Goal: Information Seeking & Learning: Learn about a topic

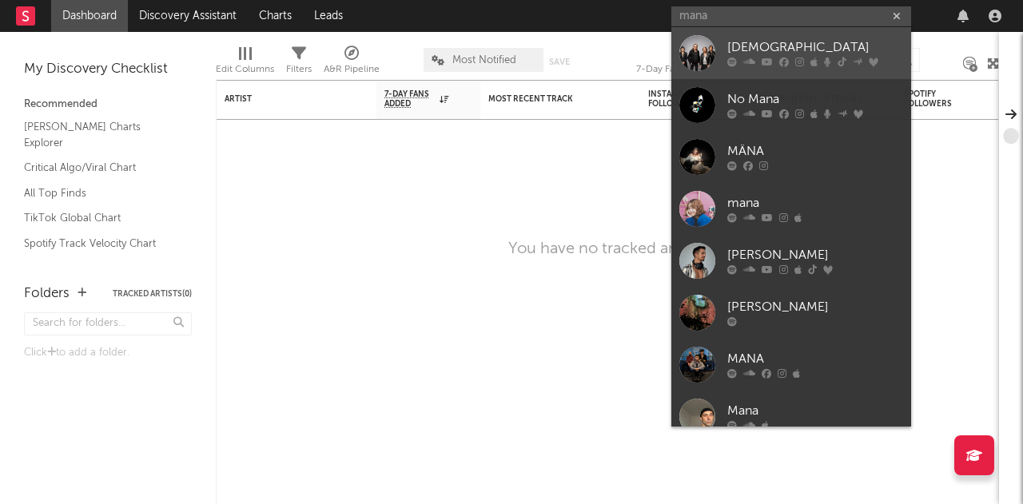
type input "mana"
click at [702, 50] on div at bounding box center [697, 53] width 36 height 36
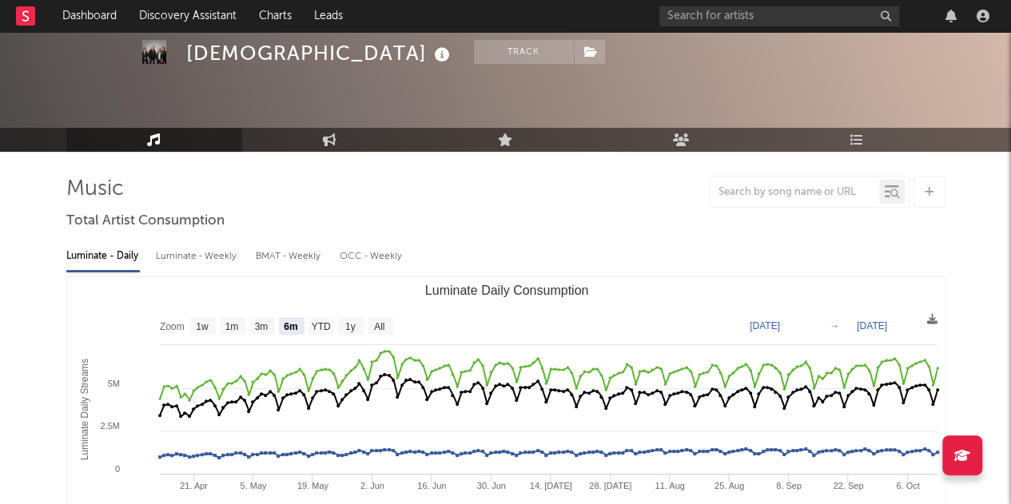
scroll to position [90, 0]
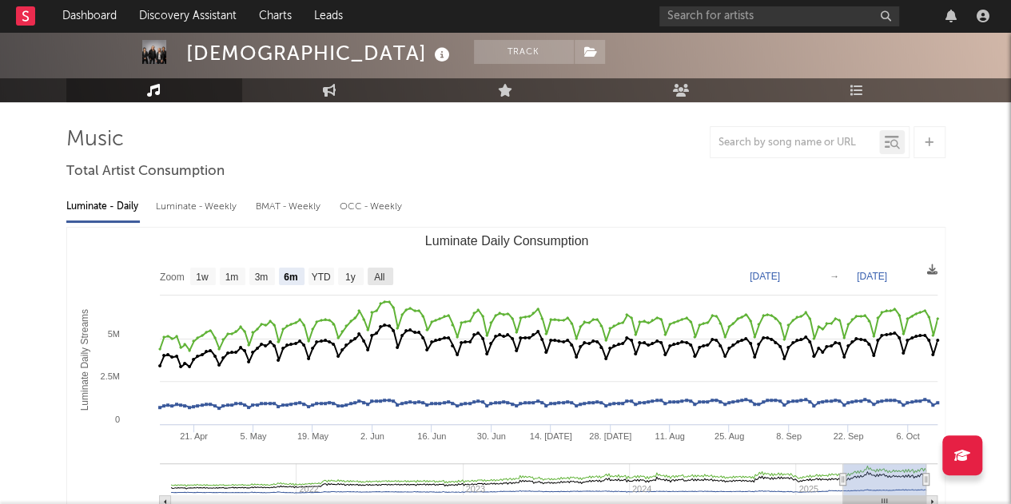
click at [382, 272] on text "All" at bounding box center [379, 277] width 10 height 11
select select "All"
type input "[DATE]"
